Goal: Task Accomplishment & Management: Manage account settings

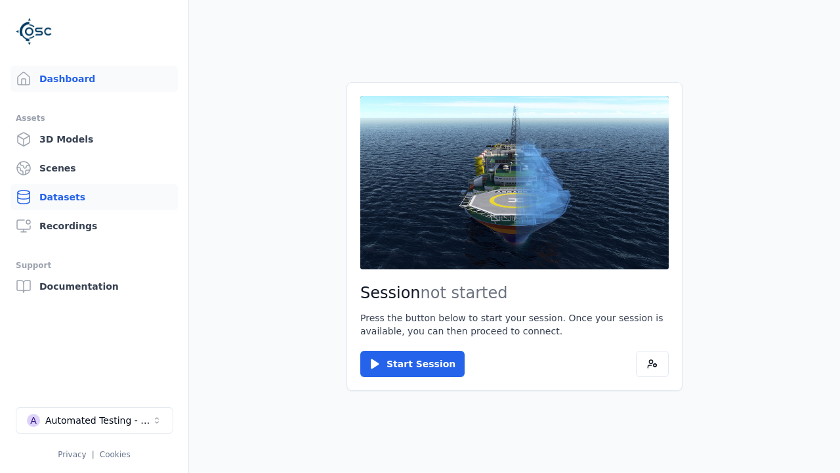
click at [94, 197] on link "Datasets" at bounding box center [94, 197] width 167 height 26
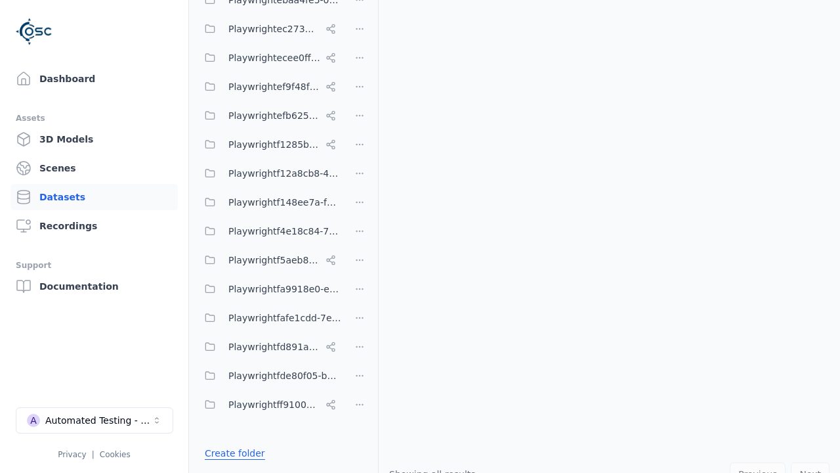
click at [230, 453] on link "Create folder" at bounding box center [235, 452] width 60 height 13
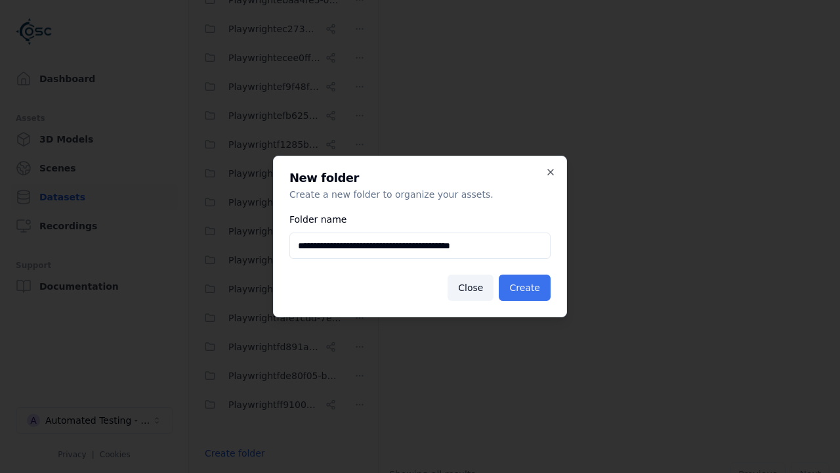
type input "**********"
click at [527, 288] on button "Create" at bounding box center [525, 287] width 52 height 26
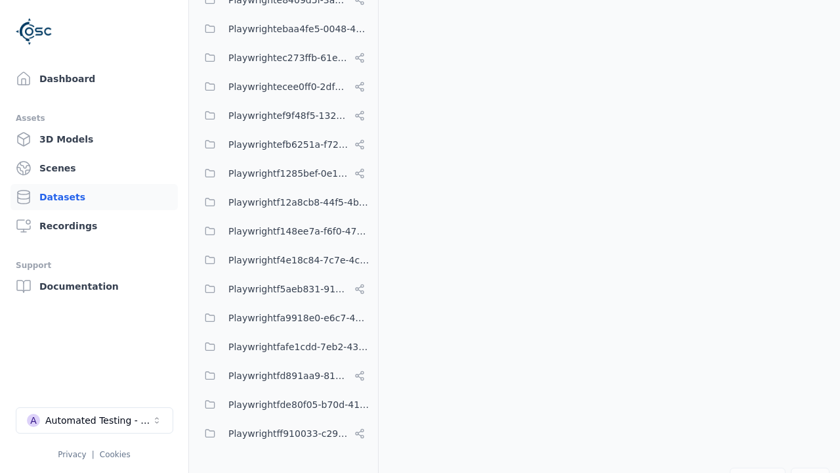
scroll to position [7915, 0]
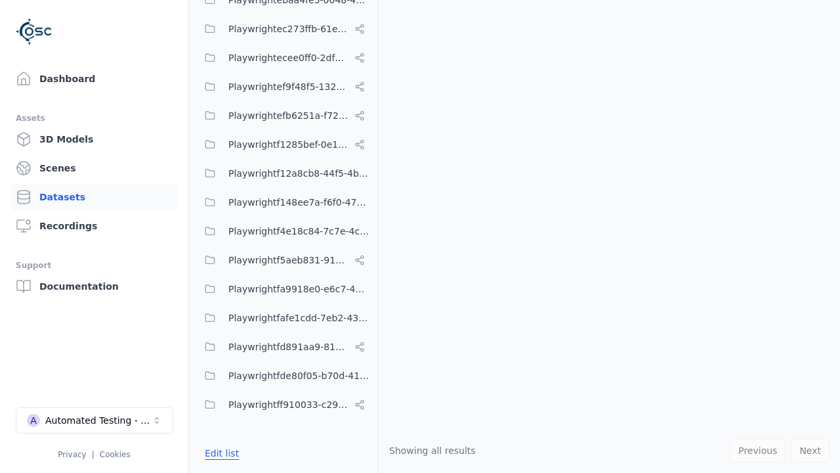
click at [219, 453] on button "Edit list" at bounding box center [222, 453] width 50 height 24
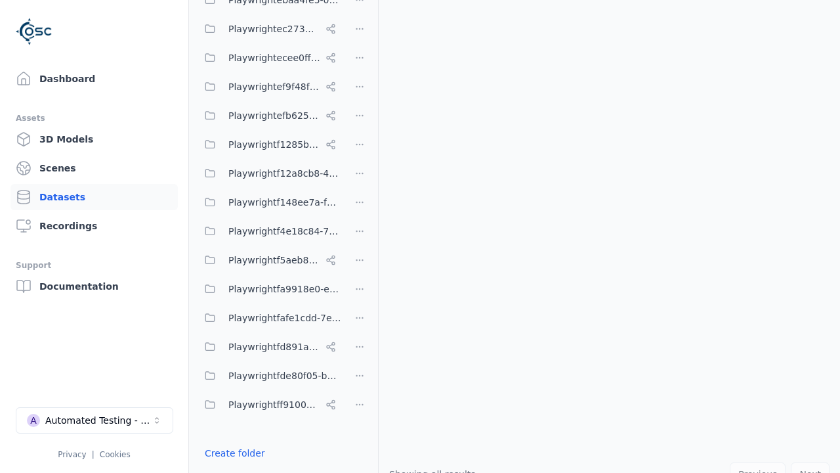
click at [360, 236] on html "Support Dashboard Assets 3D Models Scenes Datasets Recordings Support Documenta…" at bounding box center [420, 236] width 840 height 473
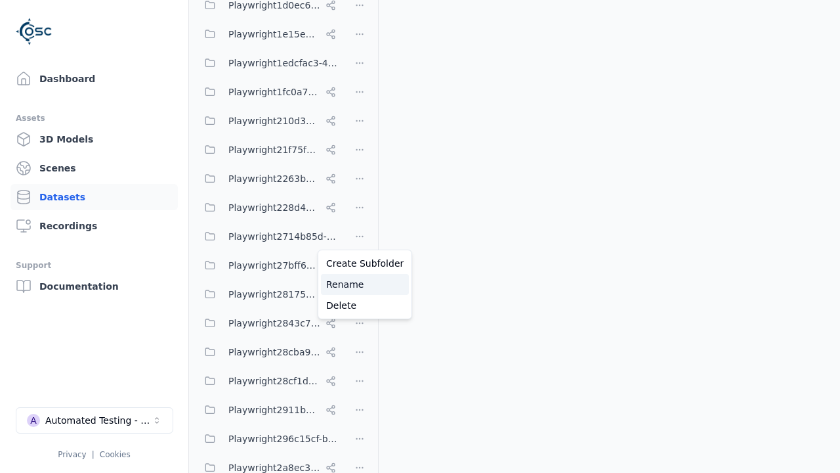
click at [360, 284] on div "Rename" at bounding box center [365, 284] width 88 height 21
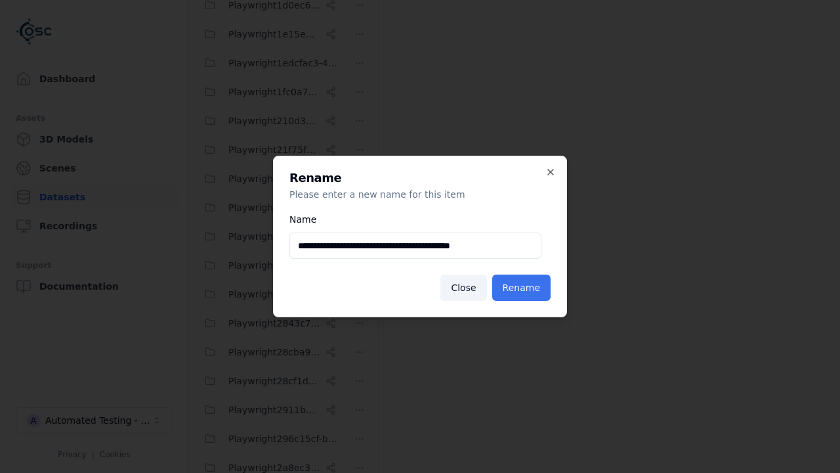
click at [416, 246] on input "**********" at bounding box center [416, 245] width 252 height 26
type input "**********"
click at [524, 288] on button "Rename" at bounding box center [521, 287] width 58 height 26
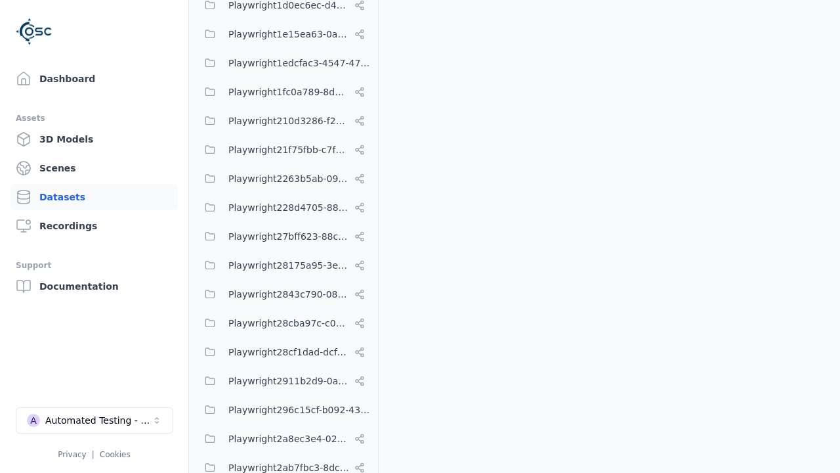
scroll to position [7915, 0]
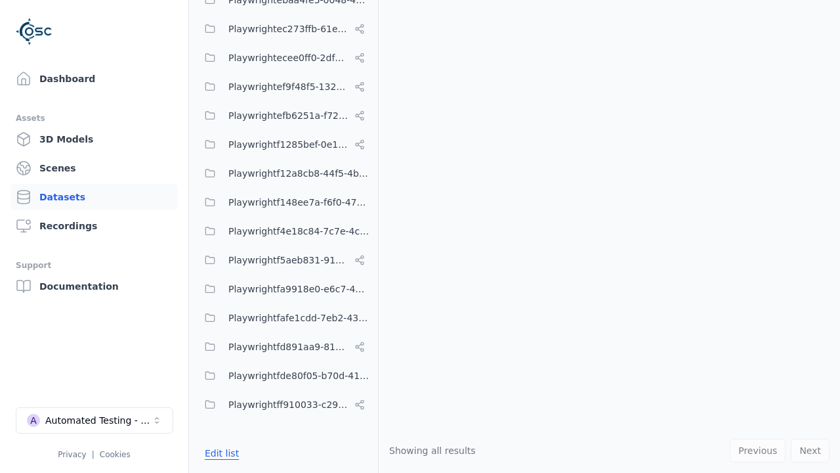
click at [219, 453] on button "Edit list" at bounding box center [222, 453] width 50 height 24
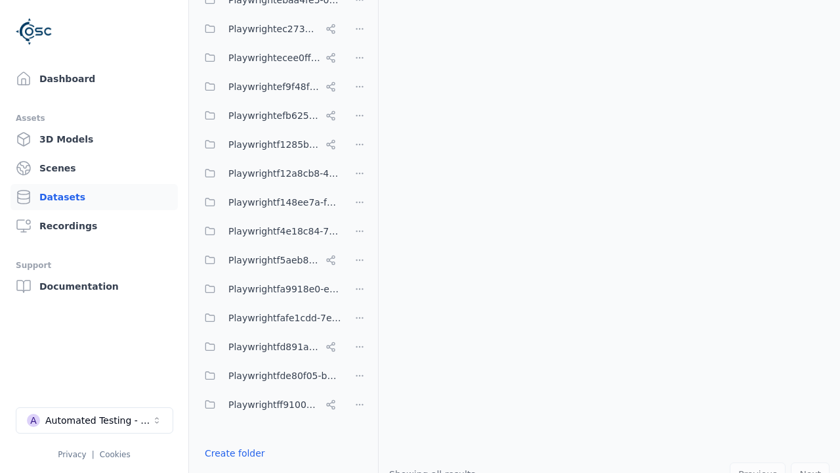
click at [360, 236] on html "Support Dashboard Assets 3D Models Scenes Datasets Recordings Support Documenta…" at bounding box center [420, 236] width 840 height 473
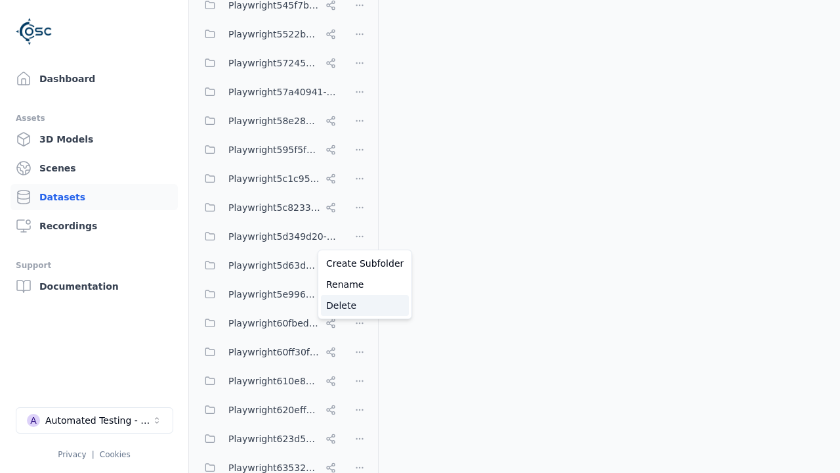
click at [360, 305] on div "Delete" at bounding box center [365, 305] width 88 height 21
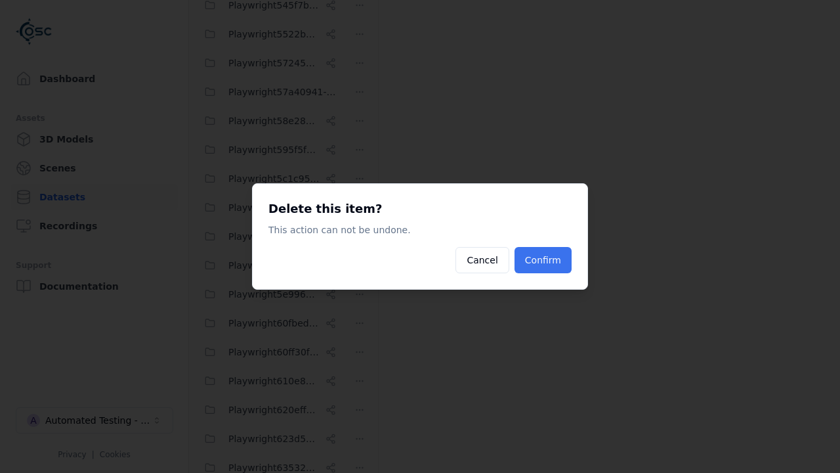
click at [545, 260] on button "Confirm" at bounding box center [543, 260] width 57 height 26
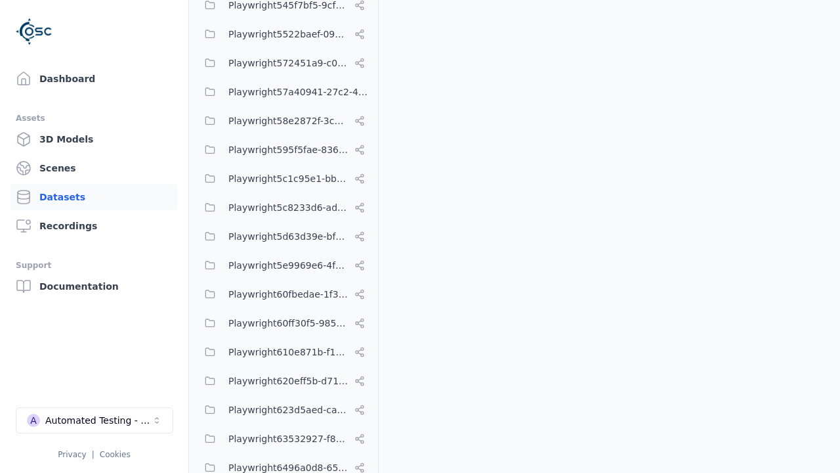
scroll to position [7887, 0]
